Goal: Information Seeking & Learning: Understand process/instructions

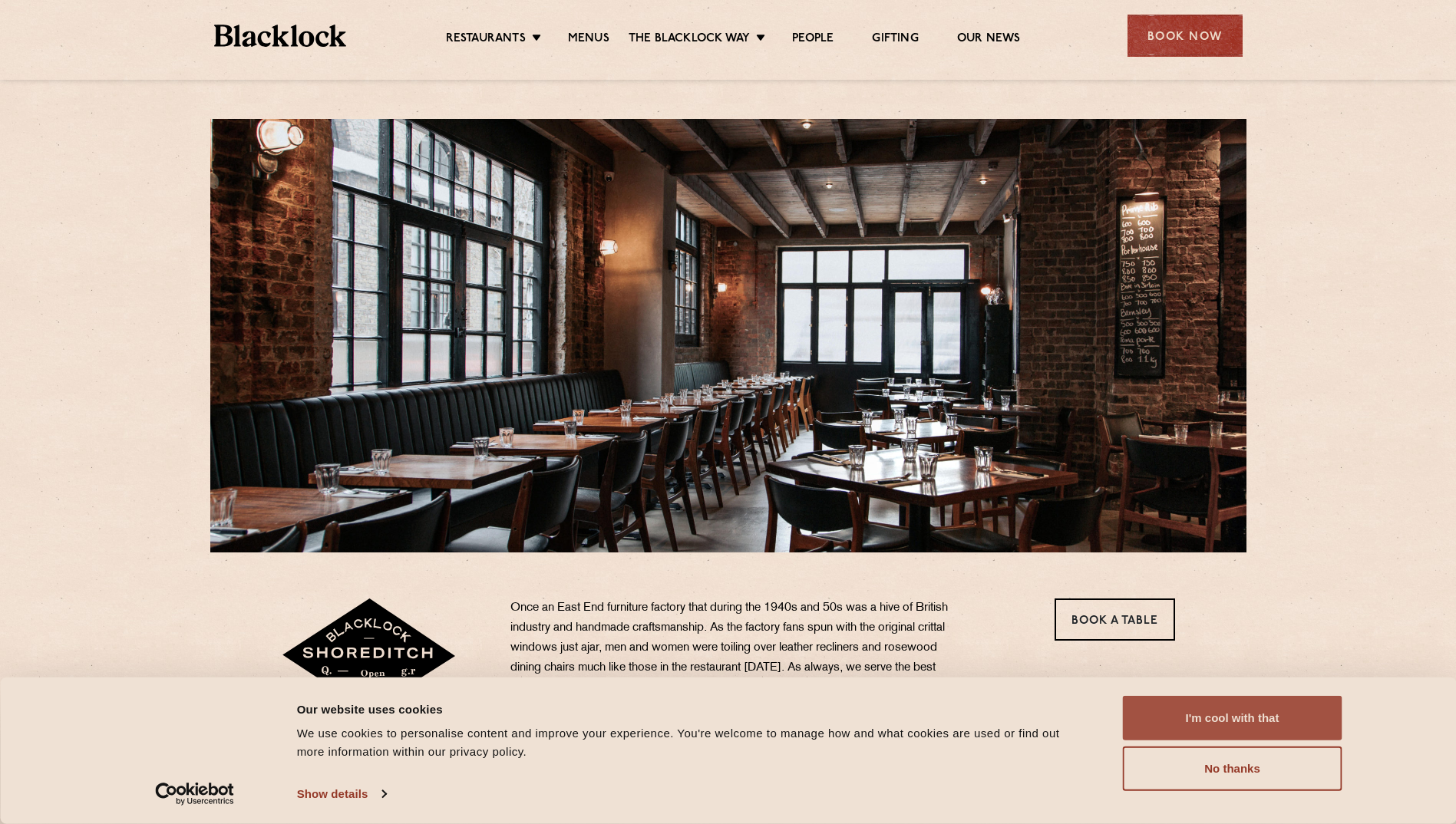
click at [1216, 707] on button "I'm cool with that" at bounding box center [1232, 718] width 219 height 45
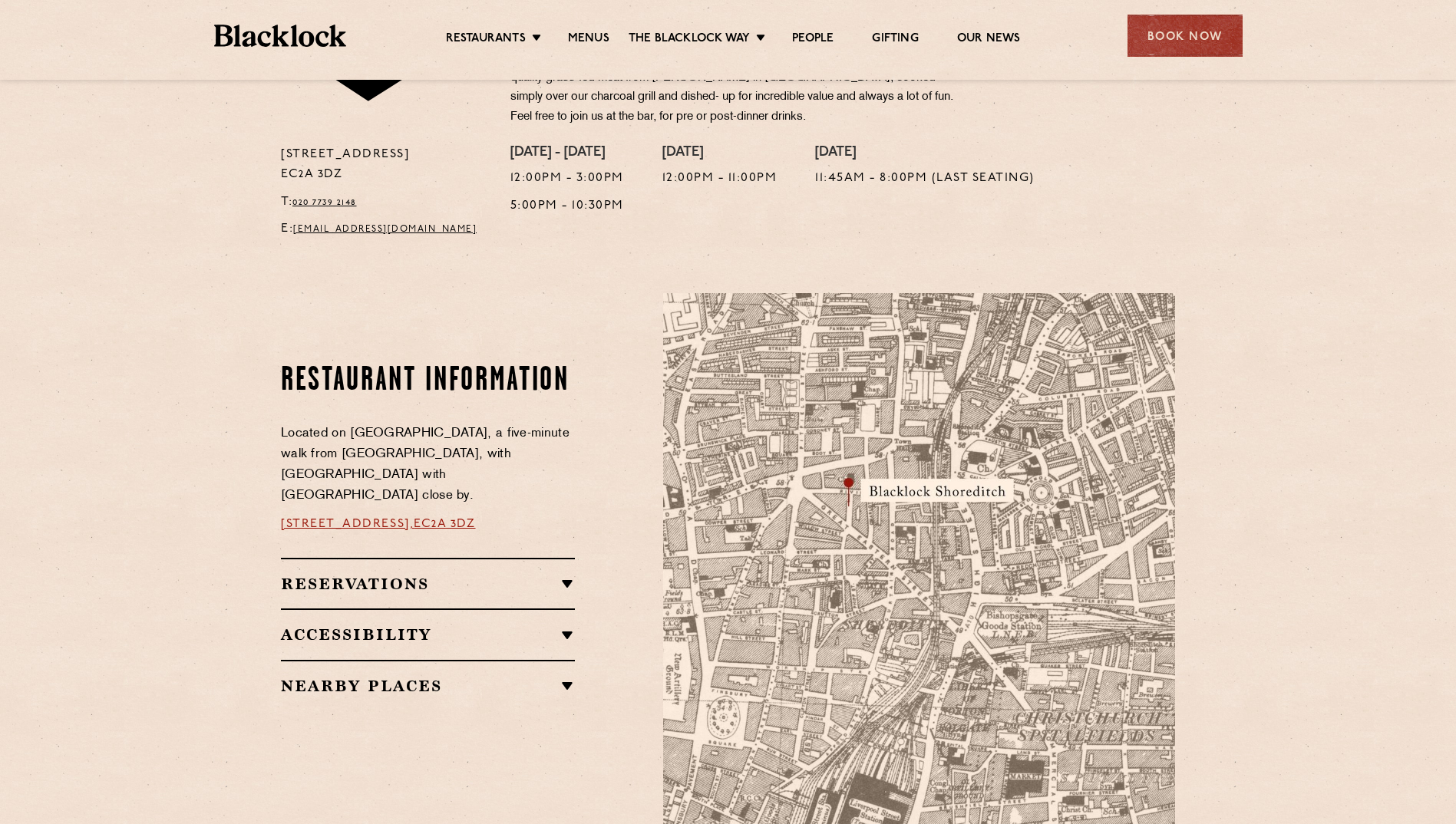
scroll to position [844, 0]
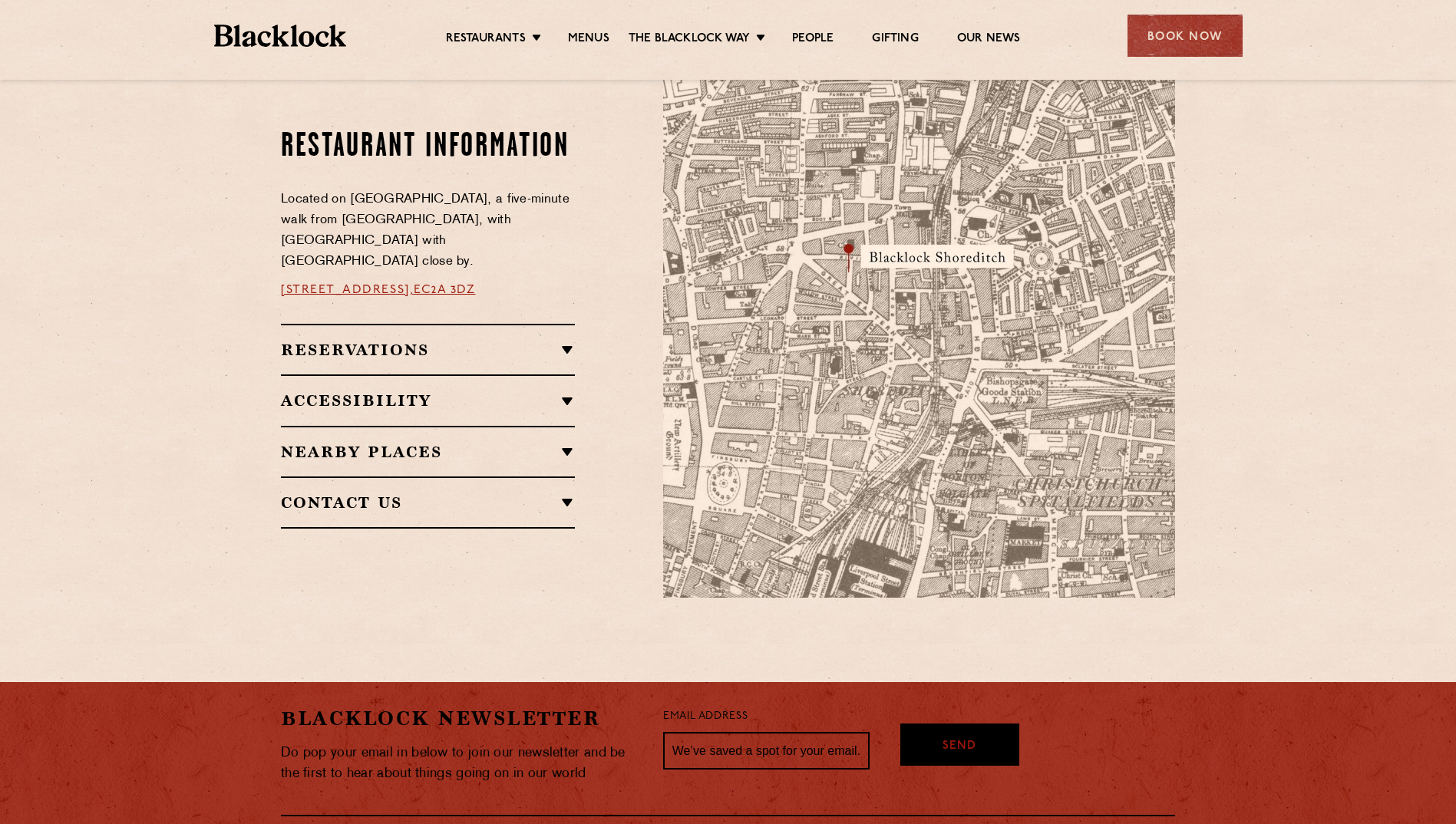
click at [585, 22] on div "Restaurants [GEOGRAPHIC_DATA] [GEOGRAPHIC_DATA] [GEOGRAPHIC_DATA] [GEOGRAPHIC_D…" at bounding box center [728, 34] width 1074 height 68
click at [589, 33] on link "Menus" at bounding box center [589, 40] width 42 height 17
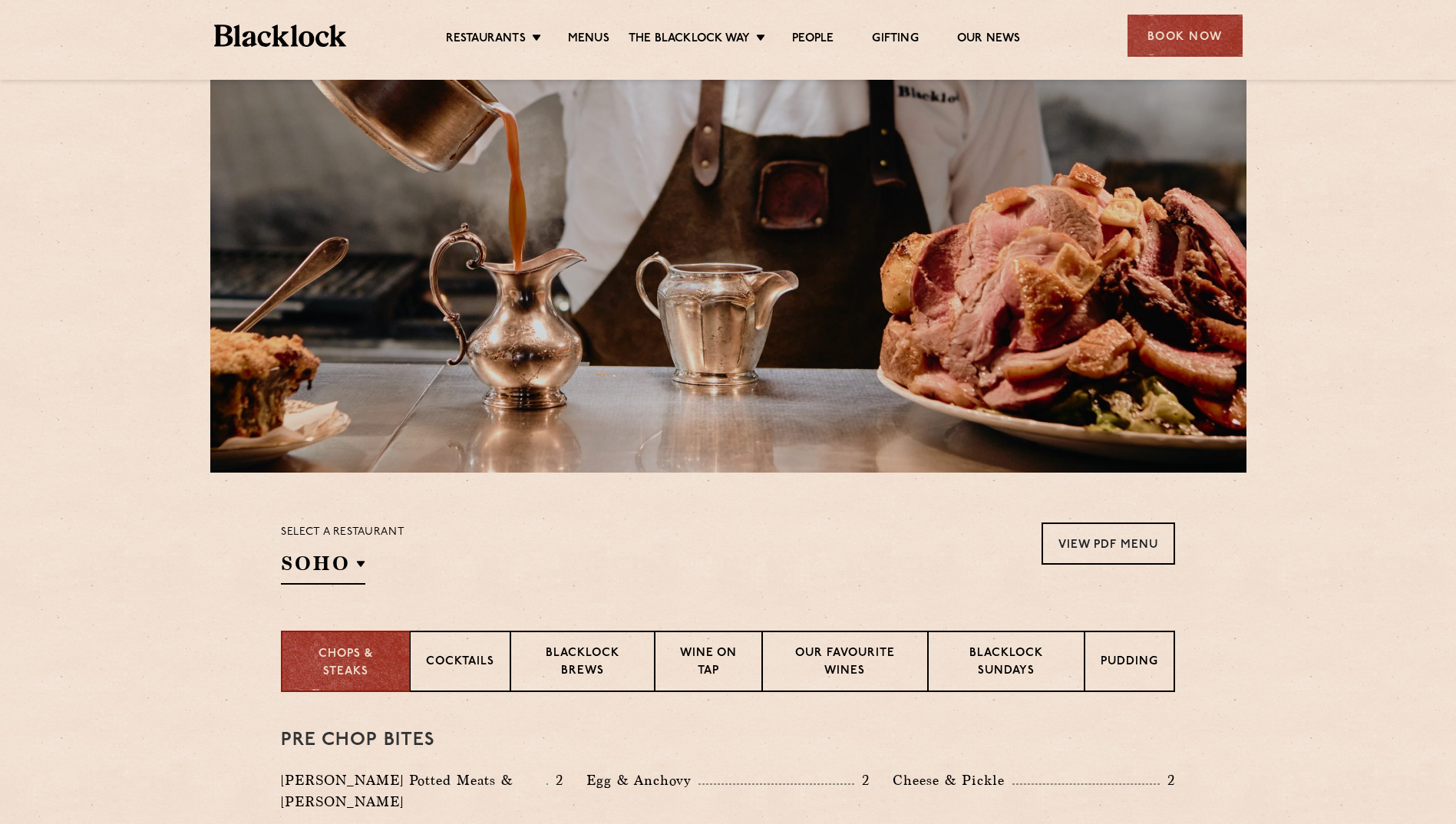
scroll to position [307, 0]
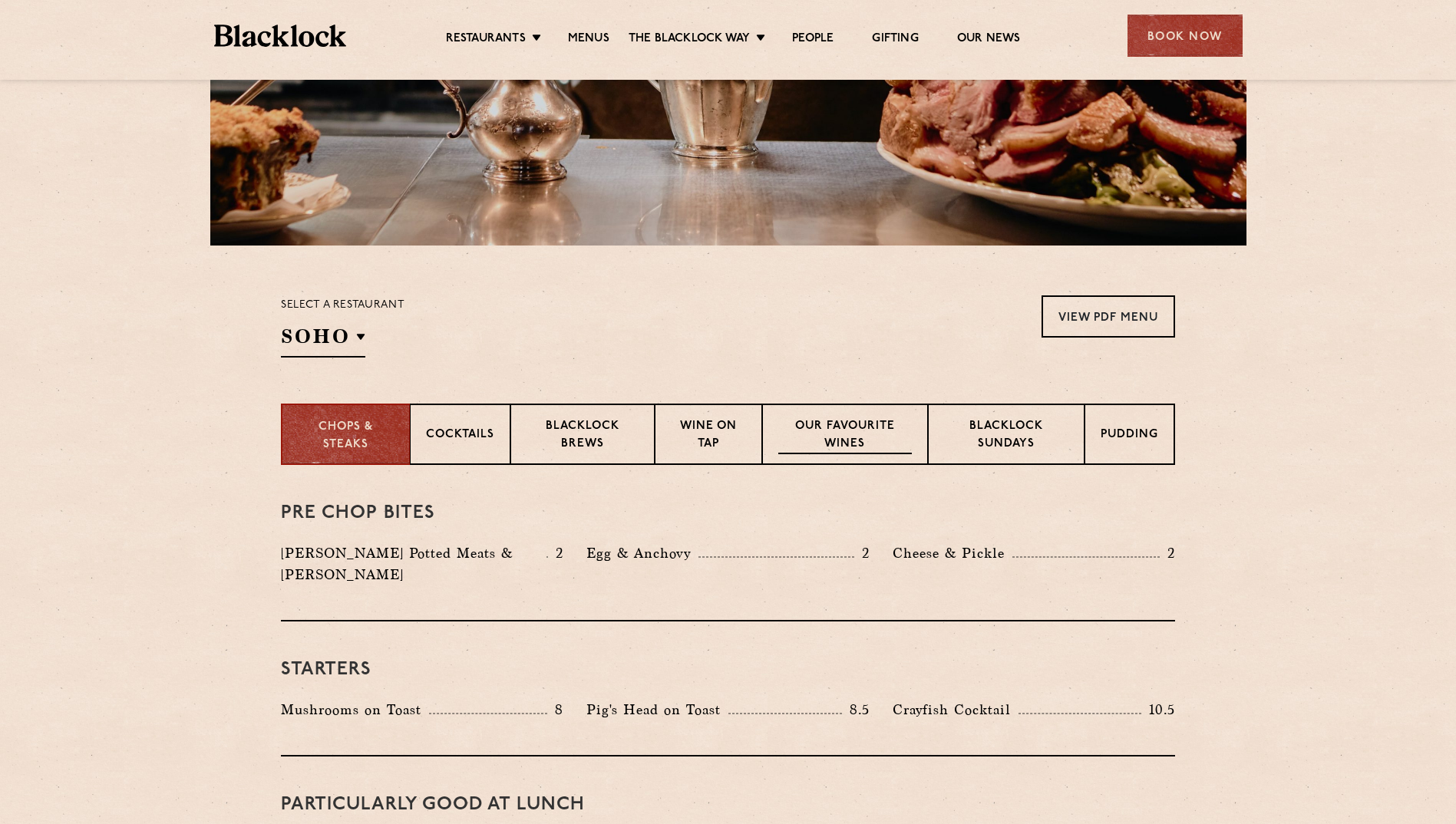
click at [843, 422] on p "Our favourite wines" at bounding box center [844, 436] width 133 height 36
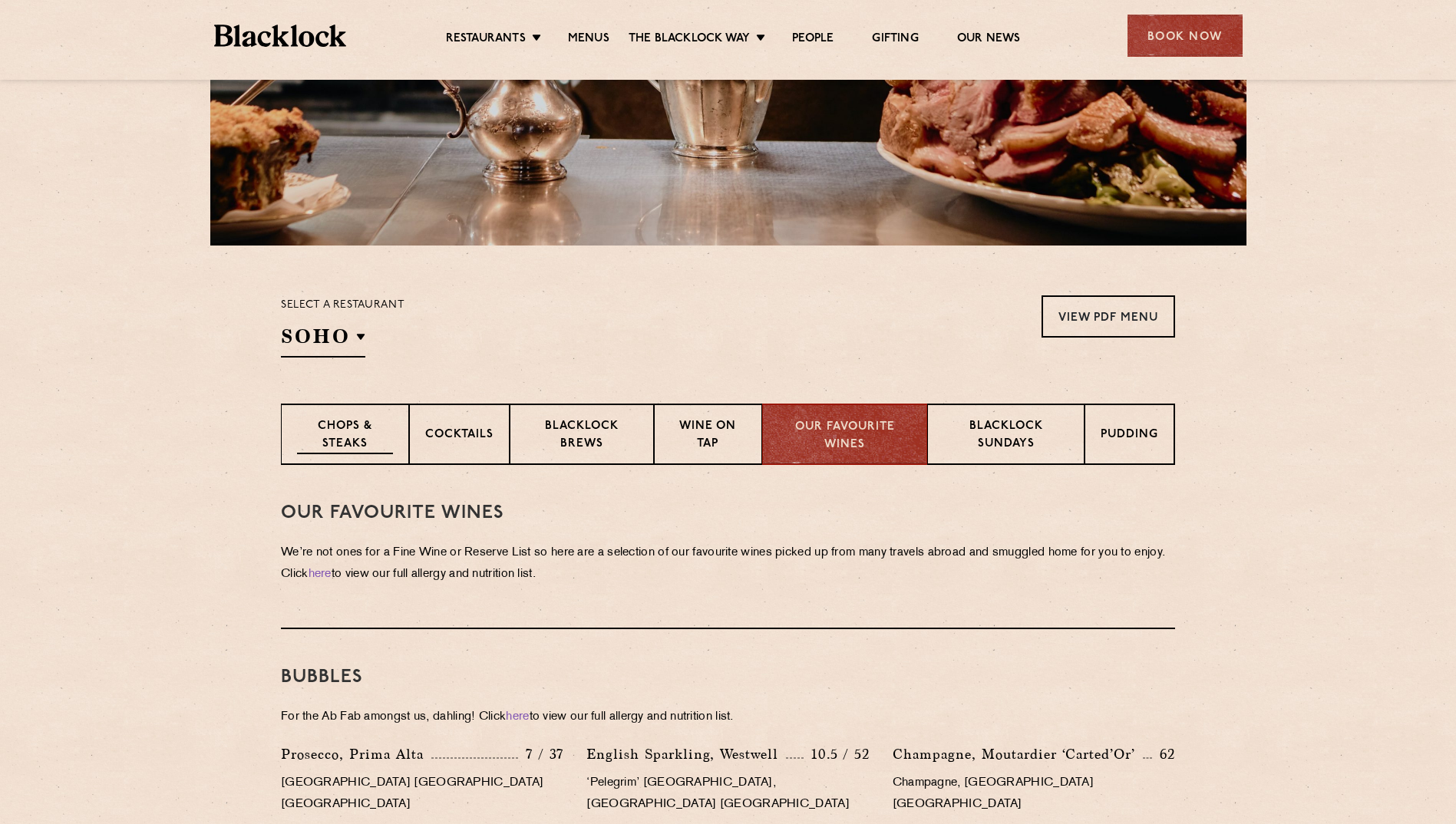
click at [314, 463] on div "Chops & Steaks" at bounding box center [344, 434] width 128 height 62
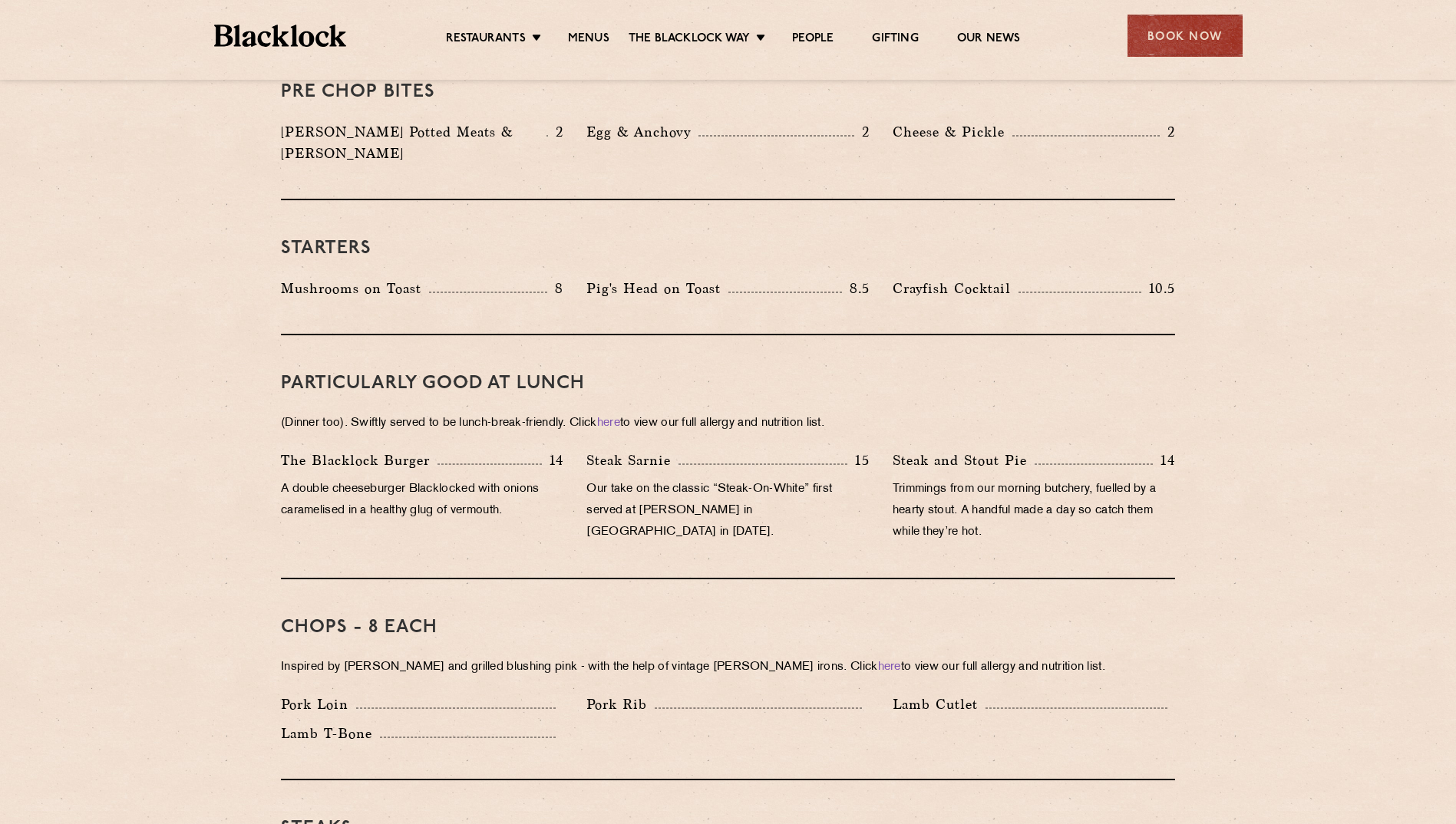
scroll to position [844, 0]
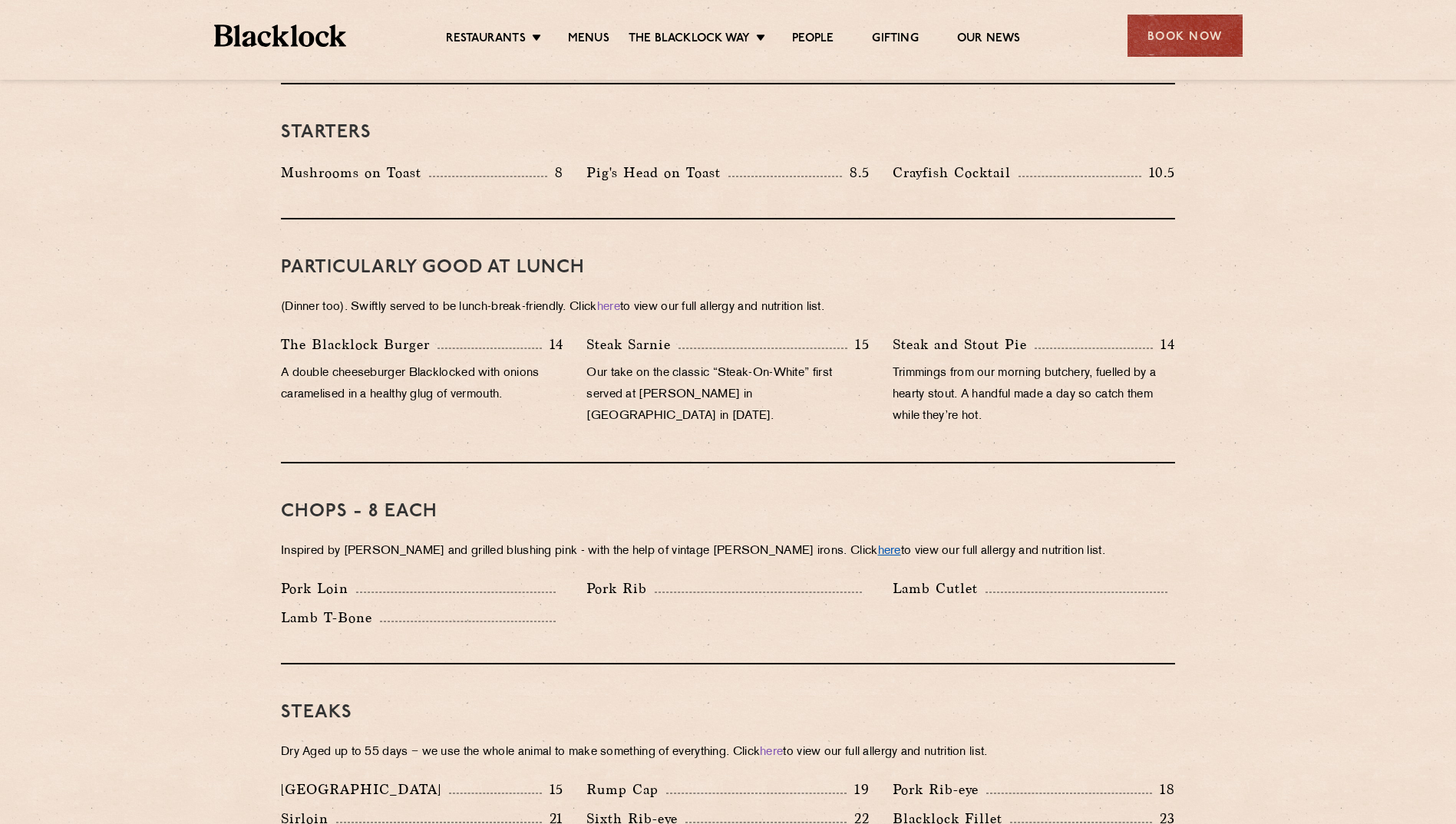
click at [878, 545] on link "here" at bounding box center [889, 551] width 23 height 12
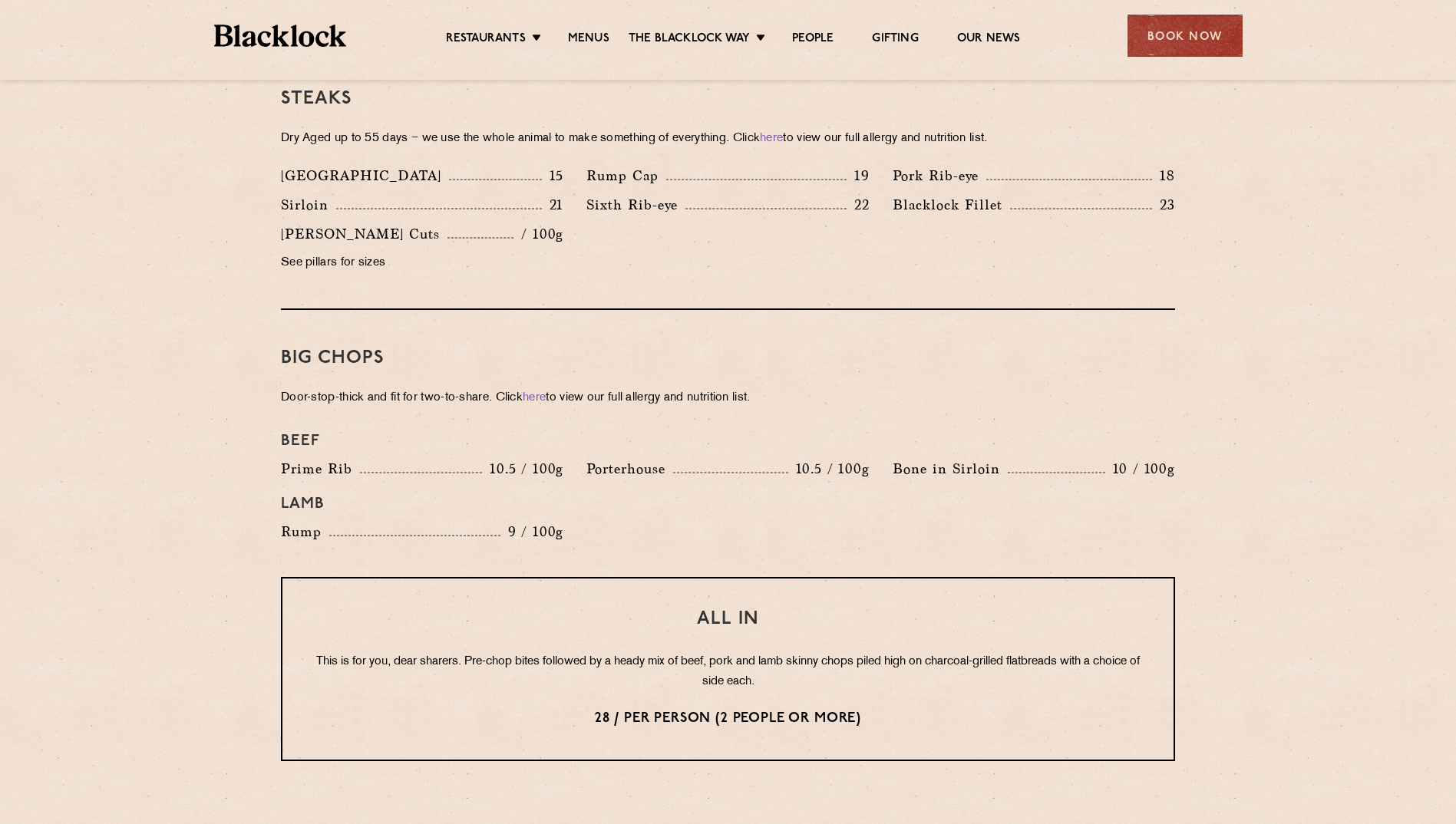
scroll to position [1764, 0]
